Goal: Task Accomplishment & Management: Use online tool/utility

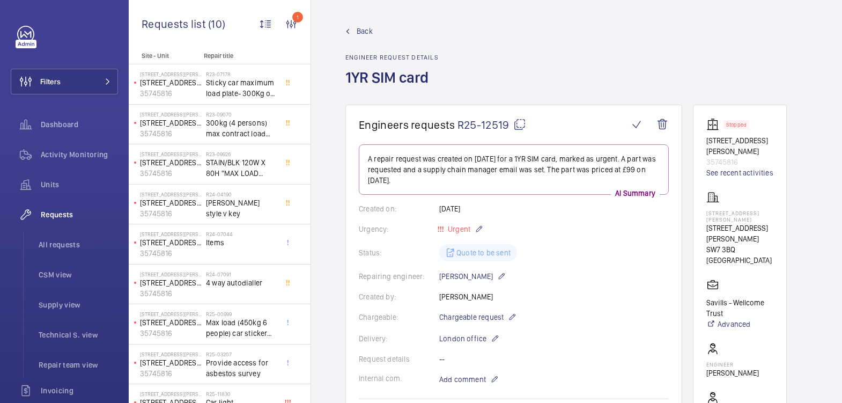
scroll to position [181, 0]
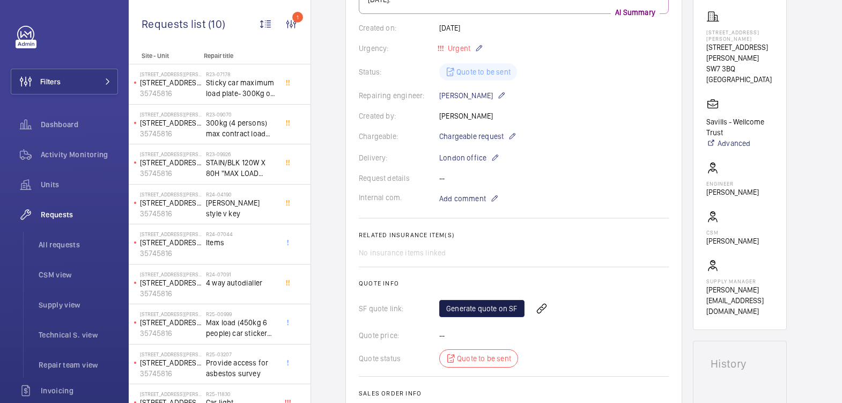
click at [507, 306] on link "Generate quote on SF" at bounding box center [481, 308] width 85 height 17
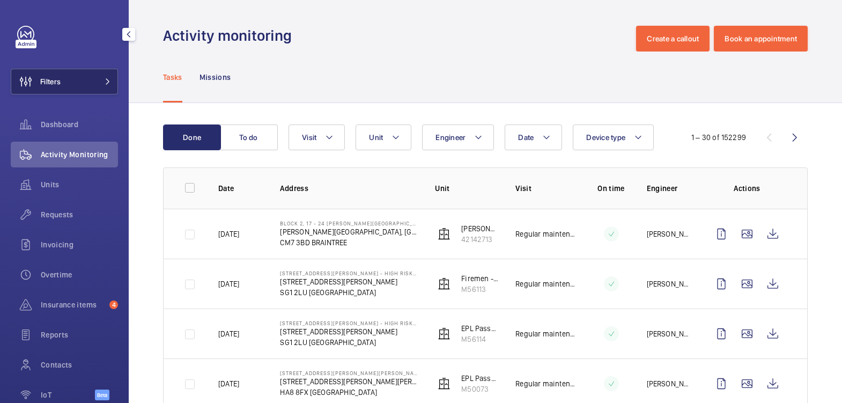
click at [86, 69] on button "Filters" at bounding box center [64, 82] width 107 height 26
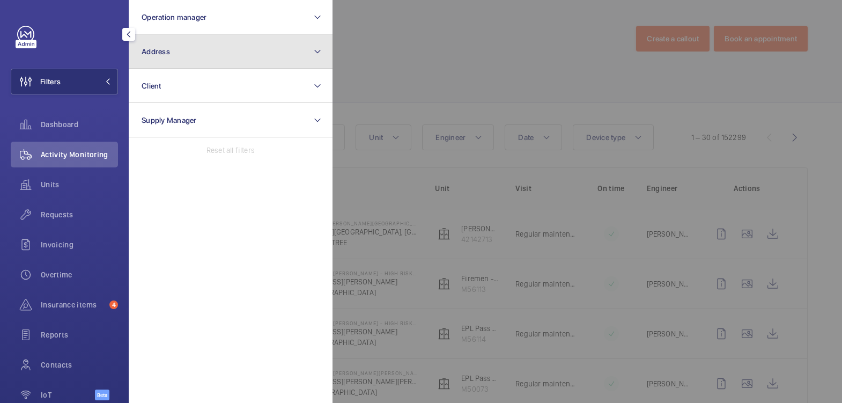
click at [178, 44] on button "Address" at bounding box center [231, 51] width 204 height 34
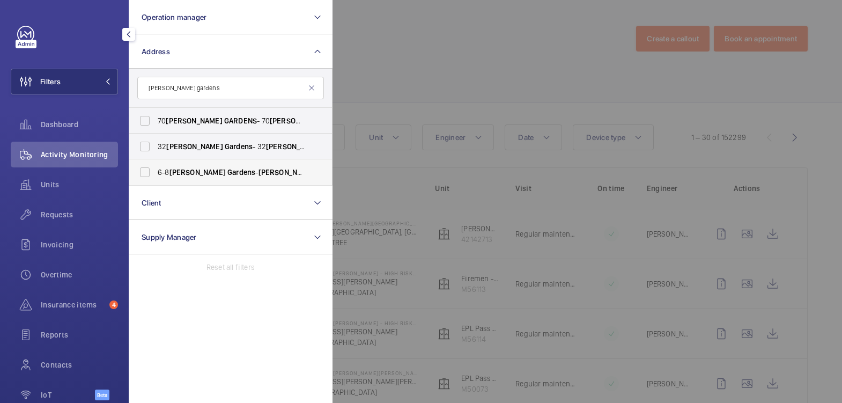
type input "evelyn gardens"
click at [193, 174] on span "6-8 Evelyn Gardens - Evelyn Gardens , LONDON SW7 3BG" at bounding box center [231, 172] width 147 height 11
click at [156, 174] on input "6-8 Evelyn Gardens - Evelyn Gardens , LONDON SW7 3BG" at bounding box center [144, 171] width 21 height 21
checkbox input "true"
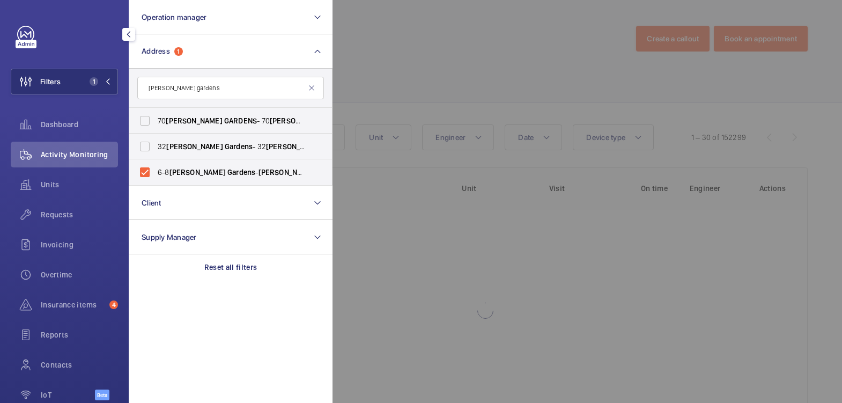
click at [381, 56] on div at bounding box center [753, 201] width 842 height 403
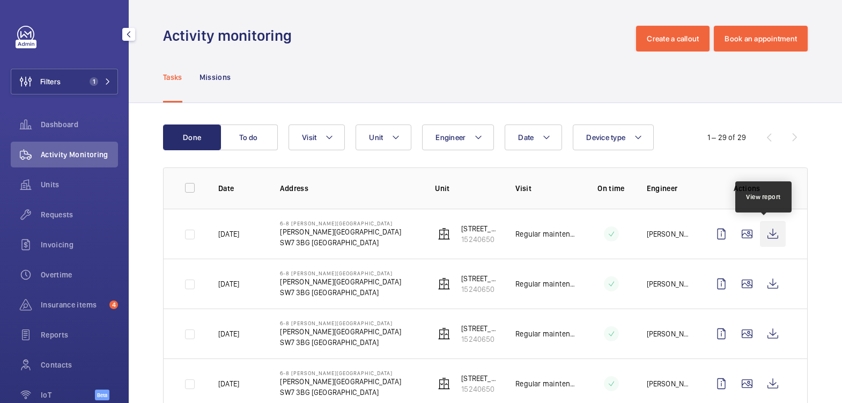
click at [769, 238] on wm-front-icon-button at bounding box center [773, 234] width 26 height 26
click at [71, 218] on span "Requests" at bounding box center [79, 214] width 77 height 11
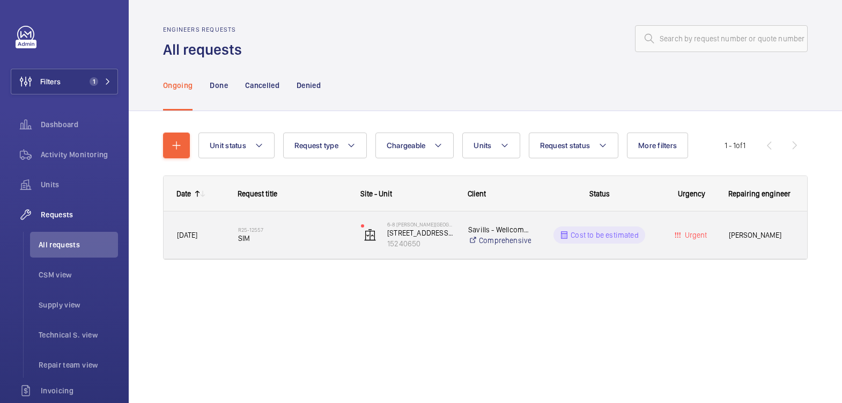
click at [528, 248] on div "Savills - Wellcome Trust Comprehensive" at bounding box center [493, 234] width 76 height 43
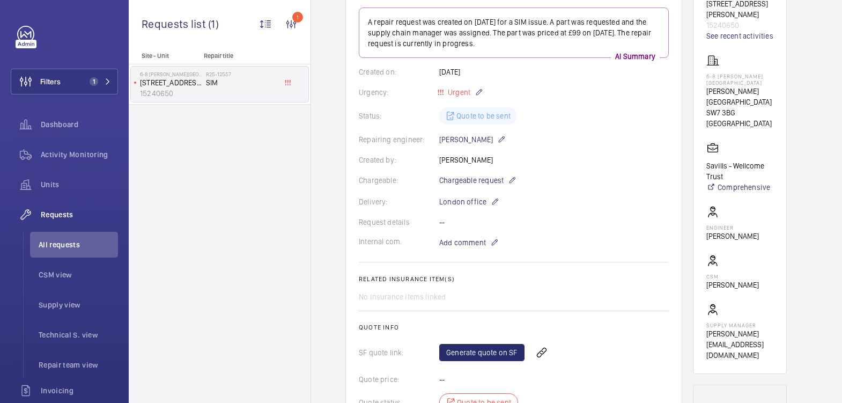
scroll to position [199, 0]
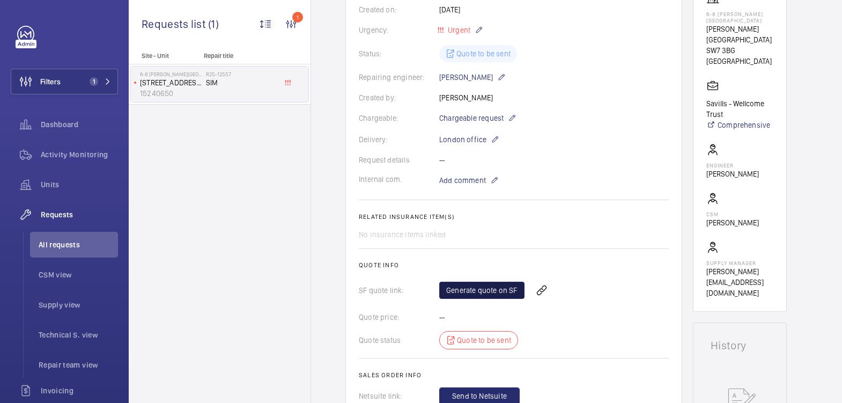
click at [491, 292] on link "Generate quote on SF" at bounding box center [481, 290] width 85 height 17
